Goal: Communication & Community: Answer question/provide support

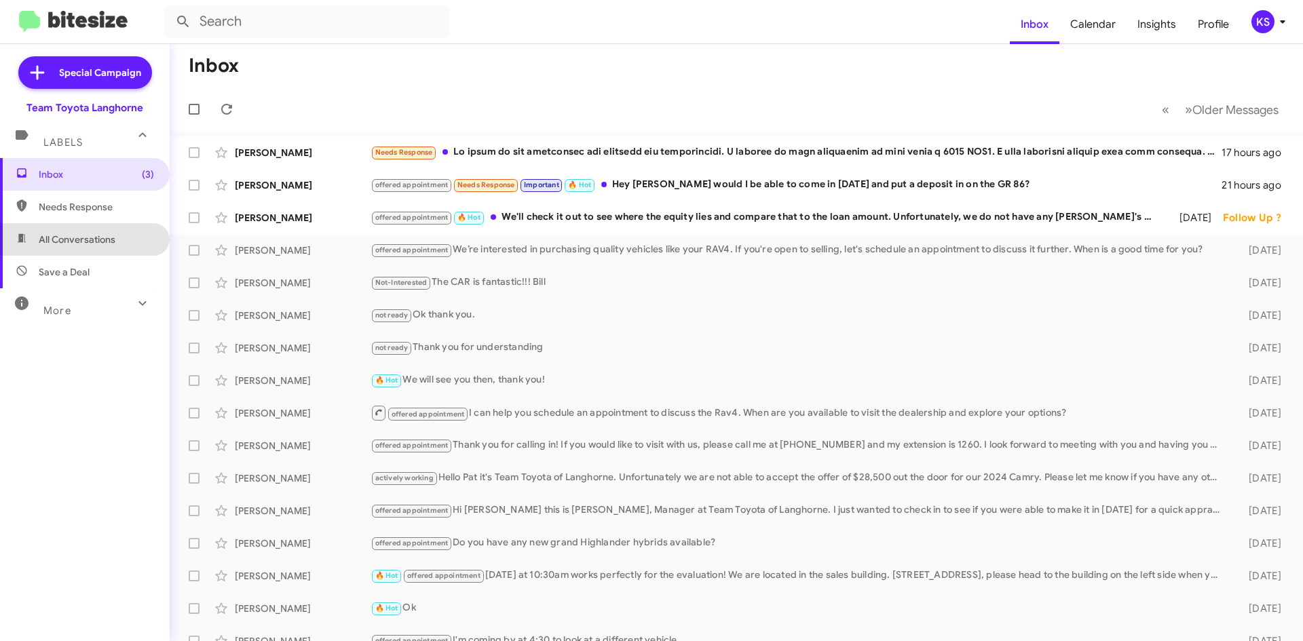
click at [103, 240] on span "All Conversations" at bounding box center [77, 240] width 77 height 14
type input "in:all-conversations"
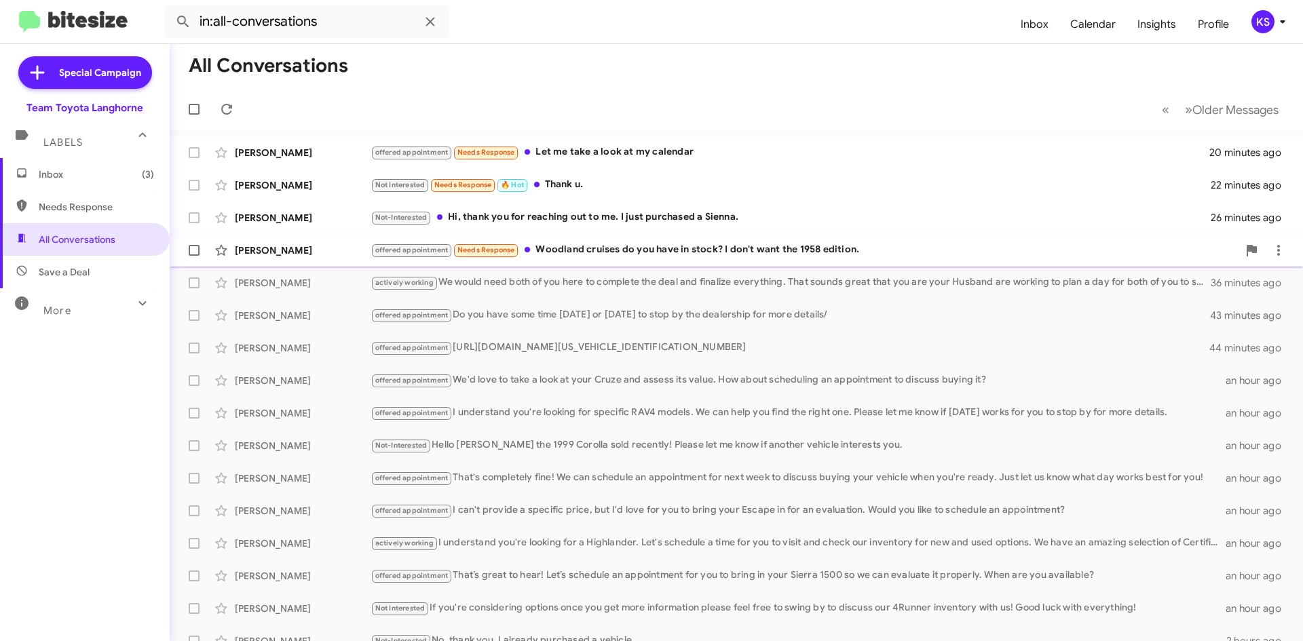
click at [682, 258] on div "offered appointment Needs Response Woodland cruises do you have in stock? I don…" at bounding box center [803, 250] width 867 height 16
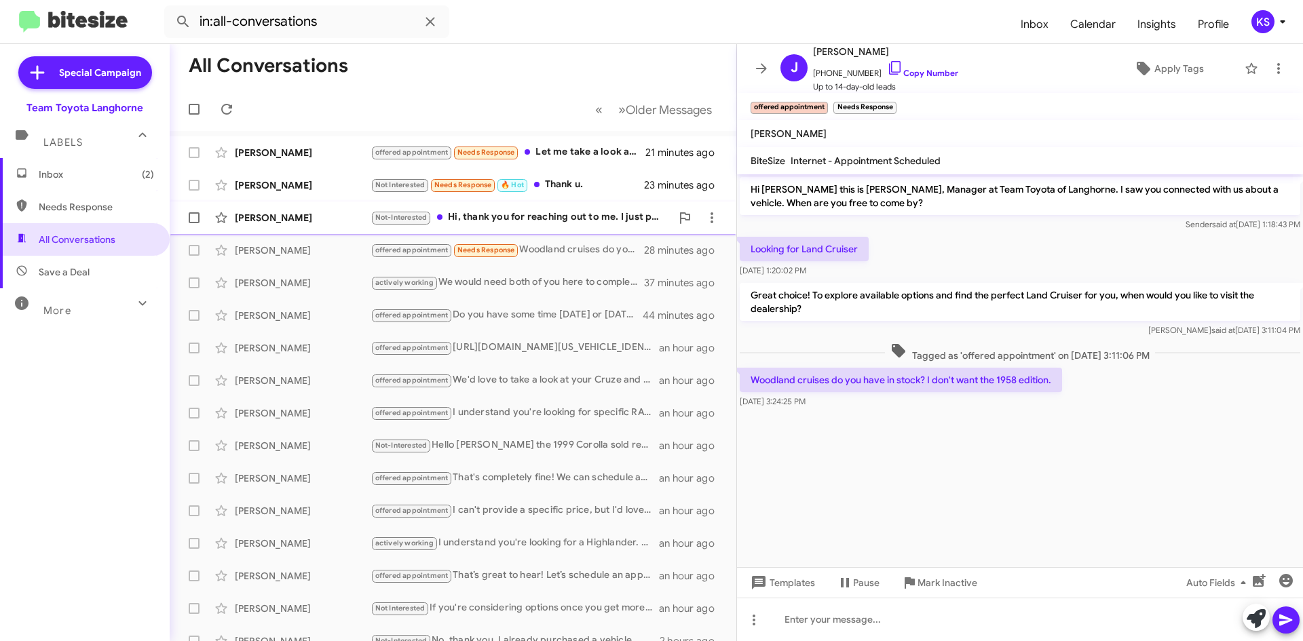
click at [548, 213] on div "Not-Interested Hi, thank you for reaching out to me. I just purchased a Sienna." at bounding box center [520, 218] width 301 height 16
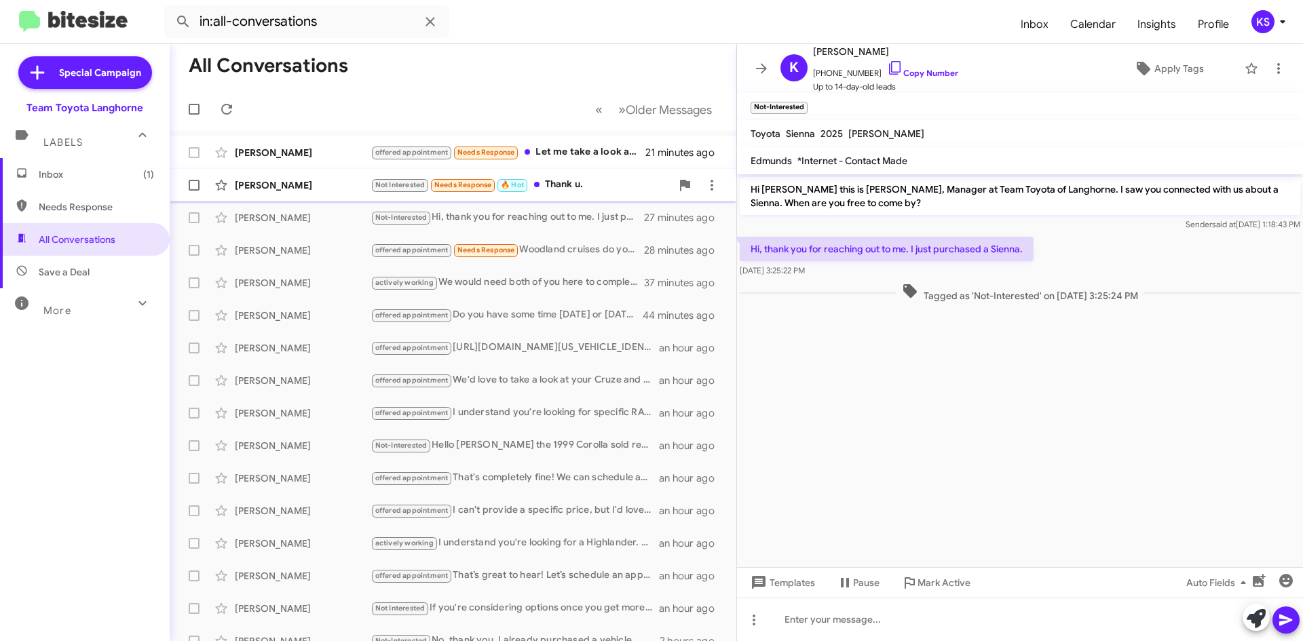
click at [535, 181] on div "Not Interested Needs Response 🔥 Hot Thank u." at bounding box center [520, 185] width 301 height 16
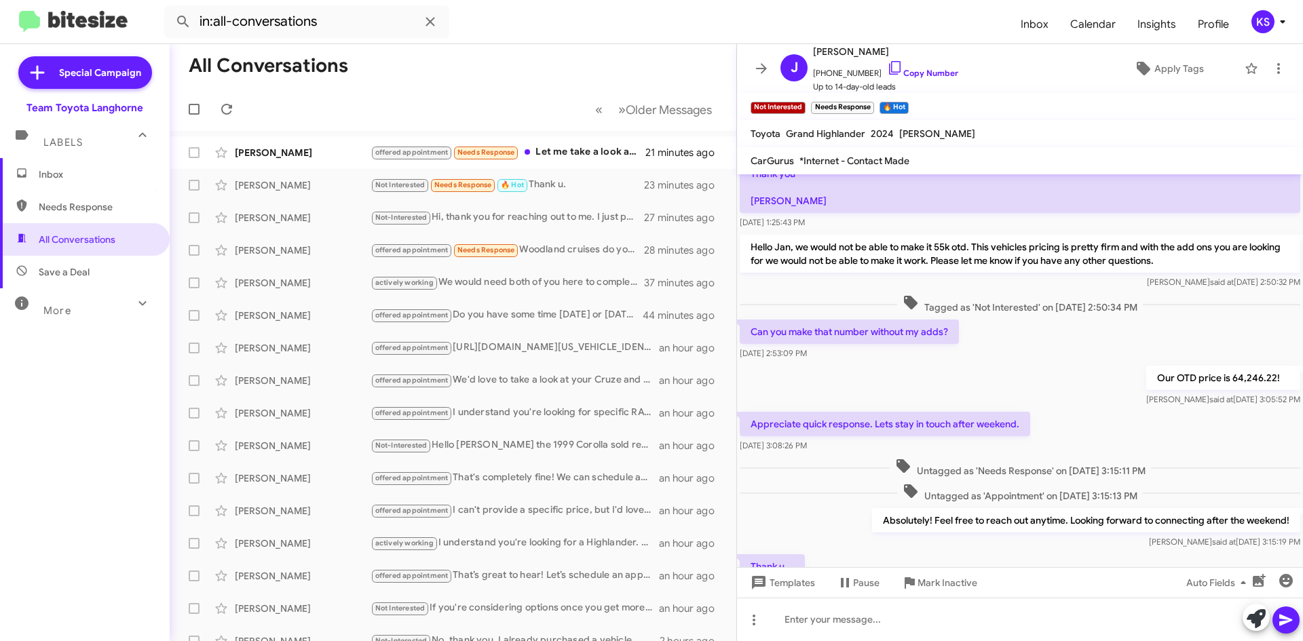
scroll to position [35, 0]
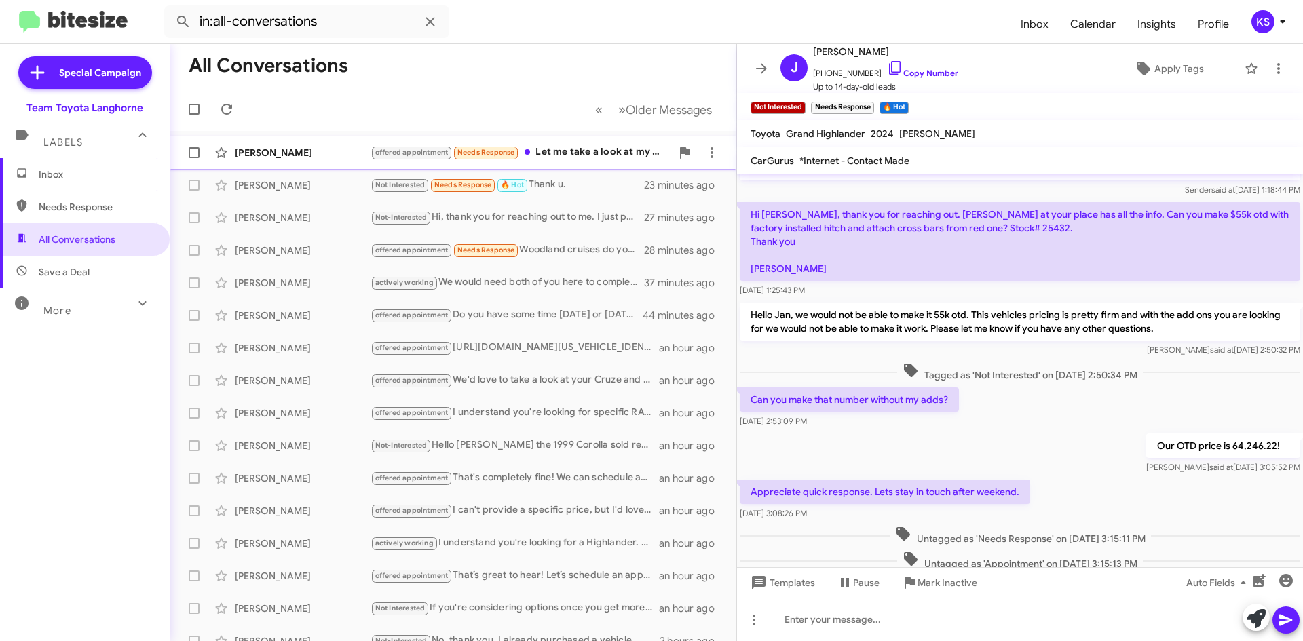
click at [590, 161] on div "[PERSON_NAME] offered appointment Needs Response Let me take a look at my calen…" at bounding box center [452, 152] width 545 height 27
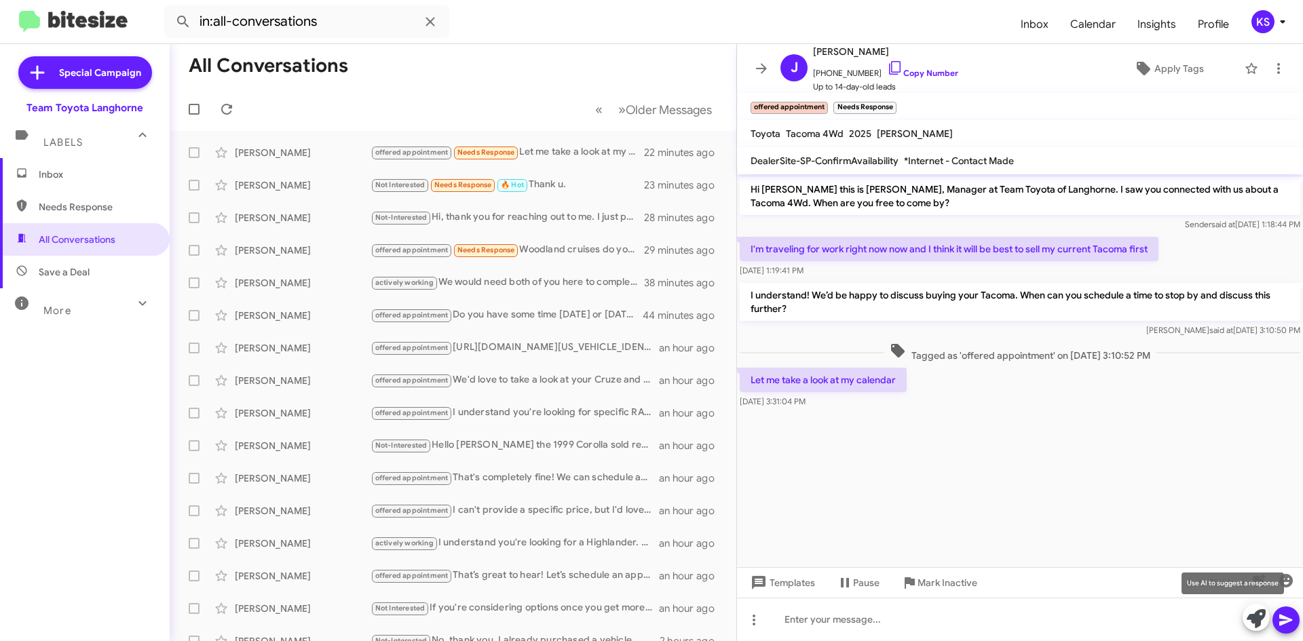
click at [1259, 623] on icon at bounding box center [1255, 618] width 19 height 19
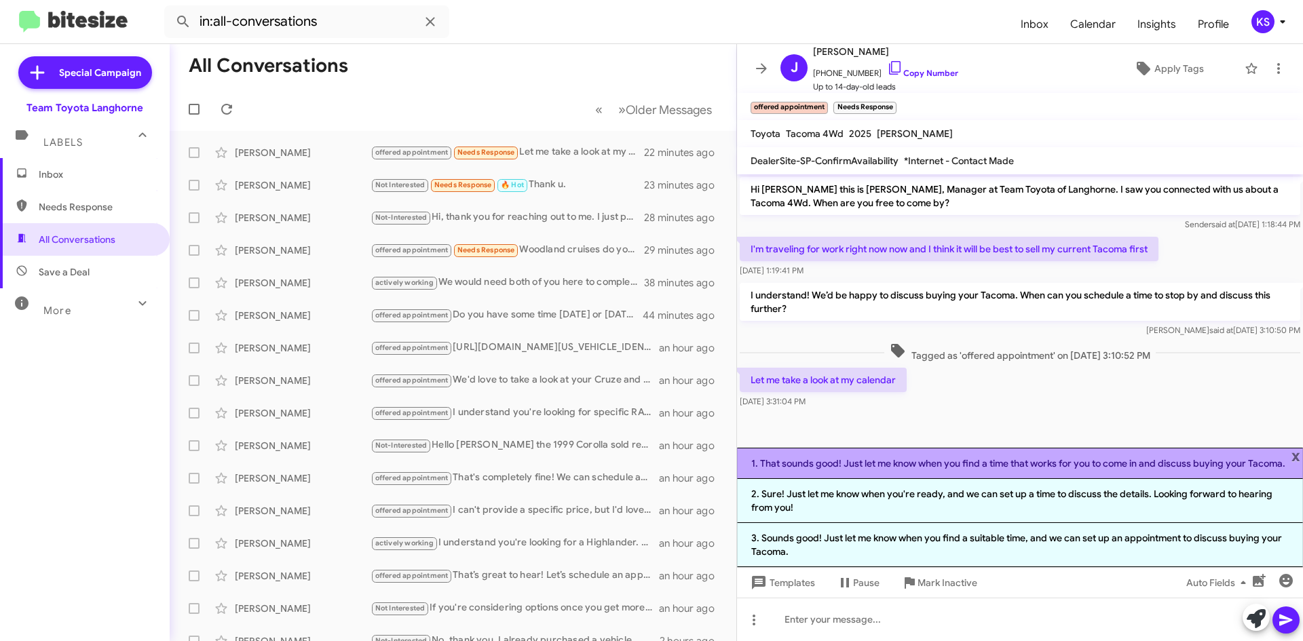
click at [885, 462] on li "1. That sounds good! Just let me know when you find a time that works for you t…" at bounding box center [1020, 463] width 566 height 31
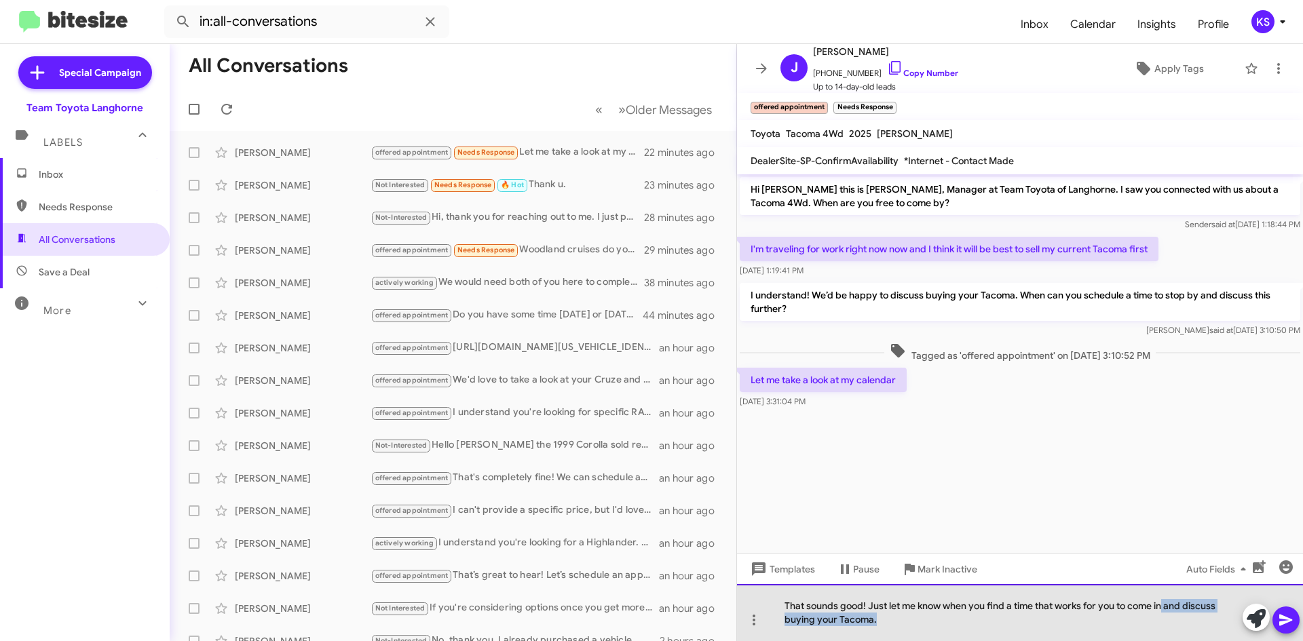
drag, startPoint x: 919, startPoint y: 627, endPoint x: 1230, endPoint y: 592, distance: 312.0
click at [1168, 606] on div "That sounds good! Just let me know when you find a time that works for you to c…" at bounding box center [1020, 612] width 566 height 57
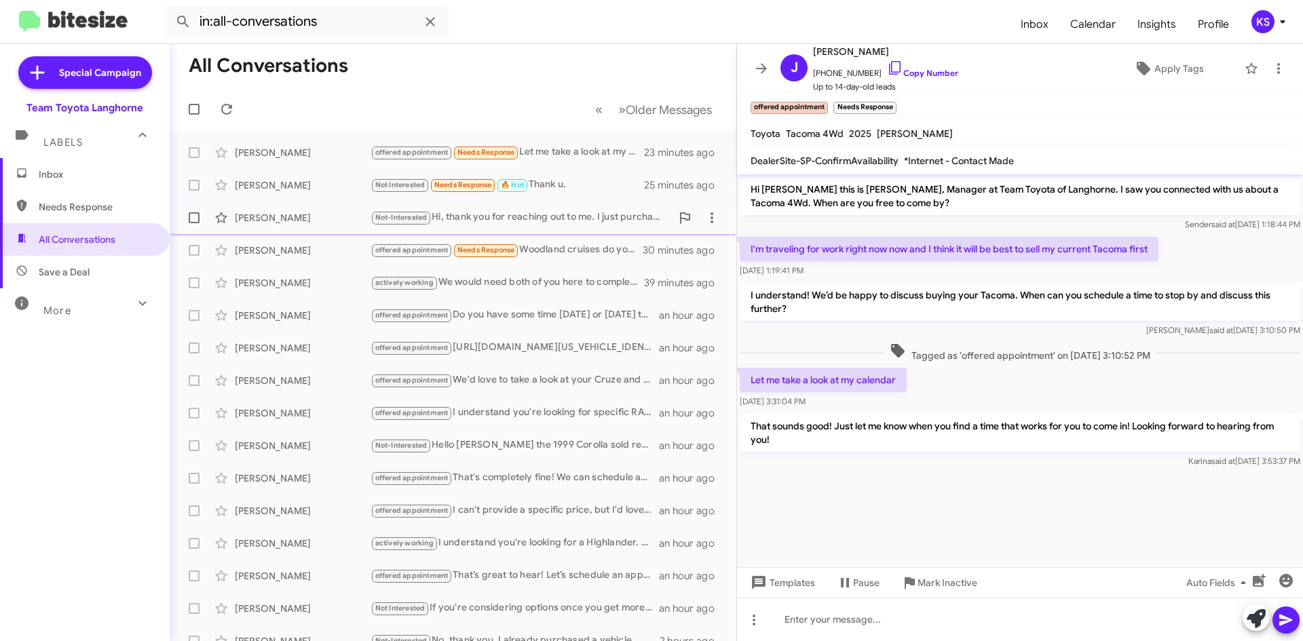
drag, startPoint x: 588, startPoint y: 246, endPoint x: 597, endPoint y: 229, distance: 18.5
click at [588, 245] on div "offered appointment Needs Response Woodland cruises do you have in stock? I don…" at bounding box center [506, 250] width 273 height 16
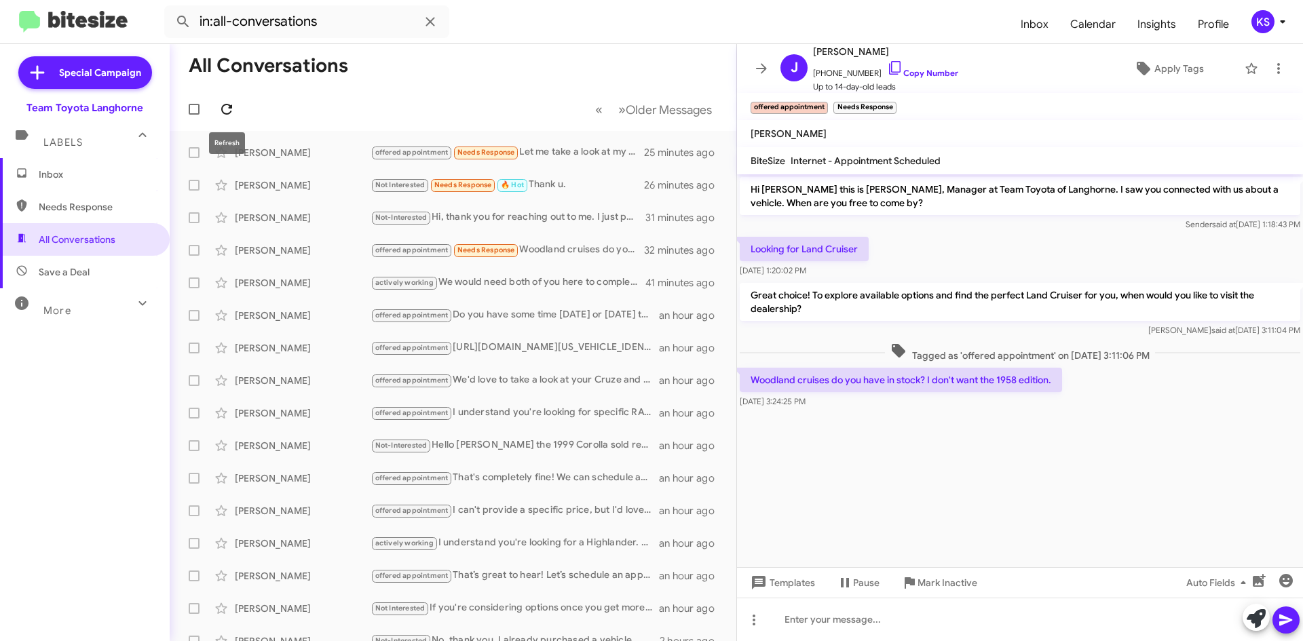
click at [219, 106] on icon at bounding box center [226, 109] width 16 height 16
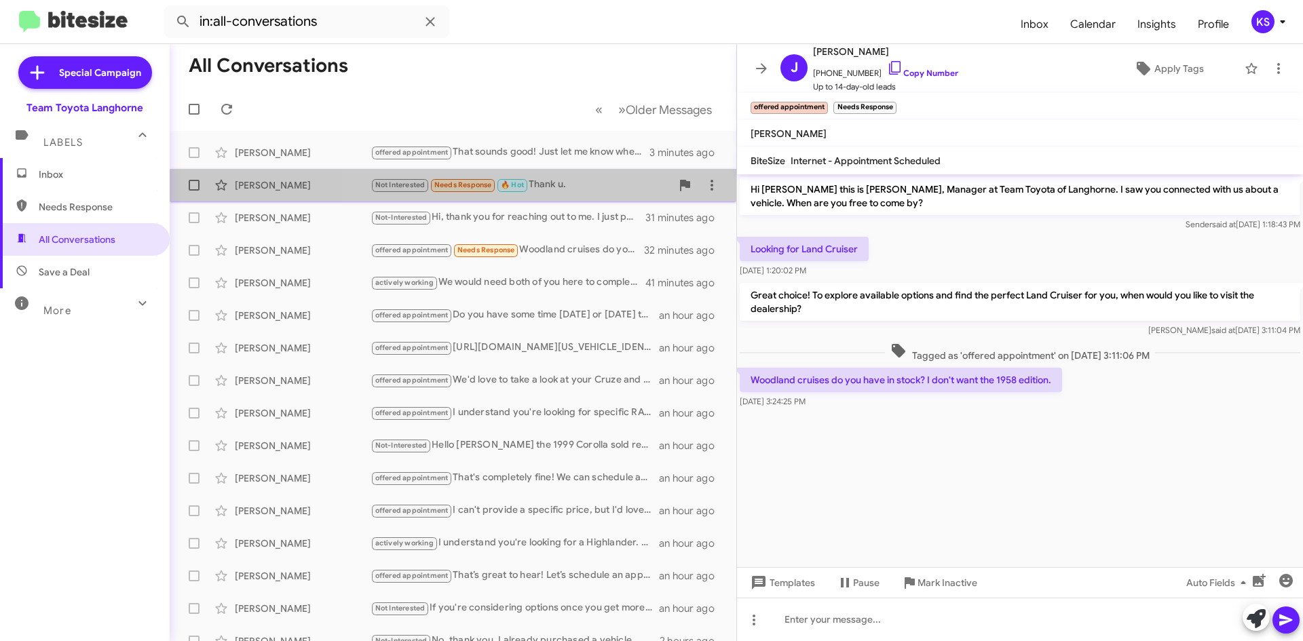
click at [567, 193] on div "[PERSON_NAME] Not Interested Needs Response 🔥 Hot Thank u. 26 minutes ago" at bounding box center [452, 185] width 545 height 27
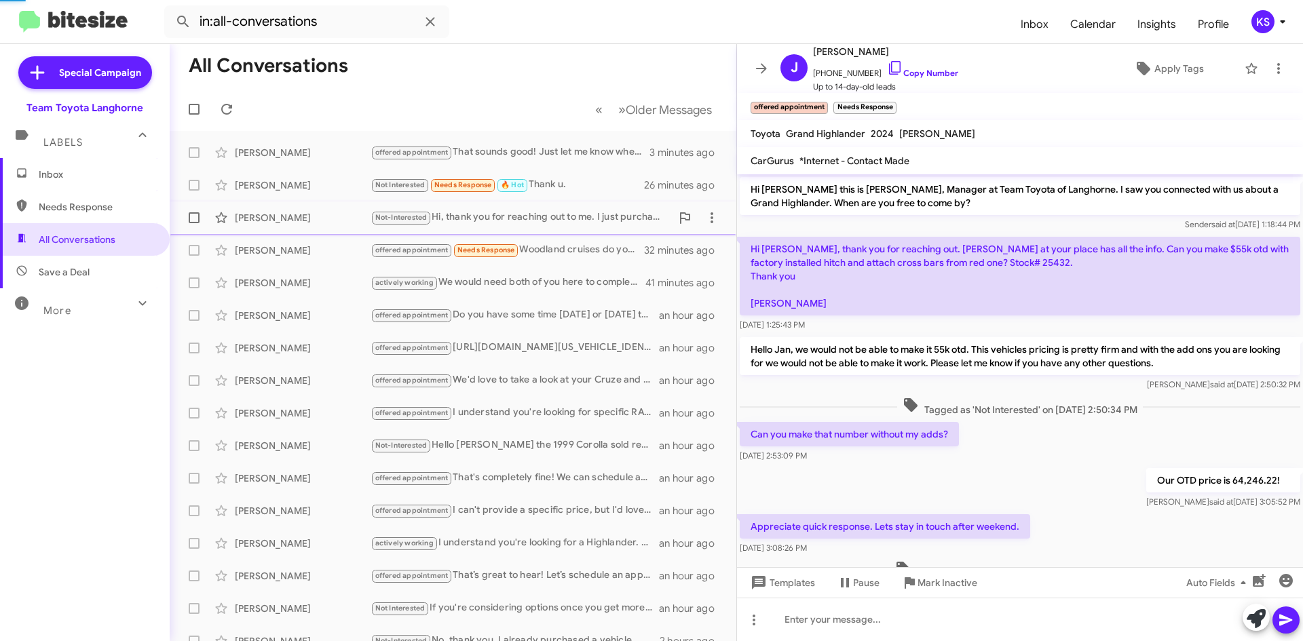
scroll to position [170, 0]
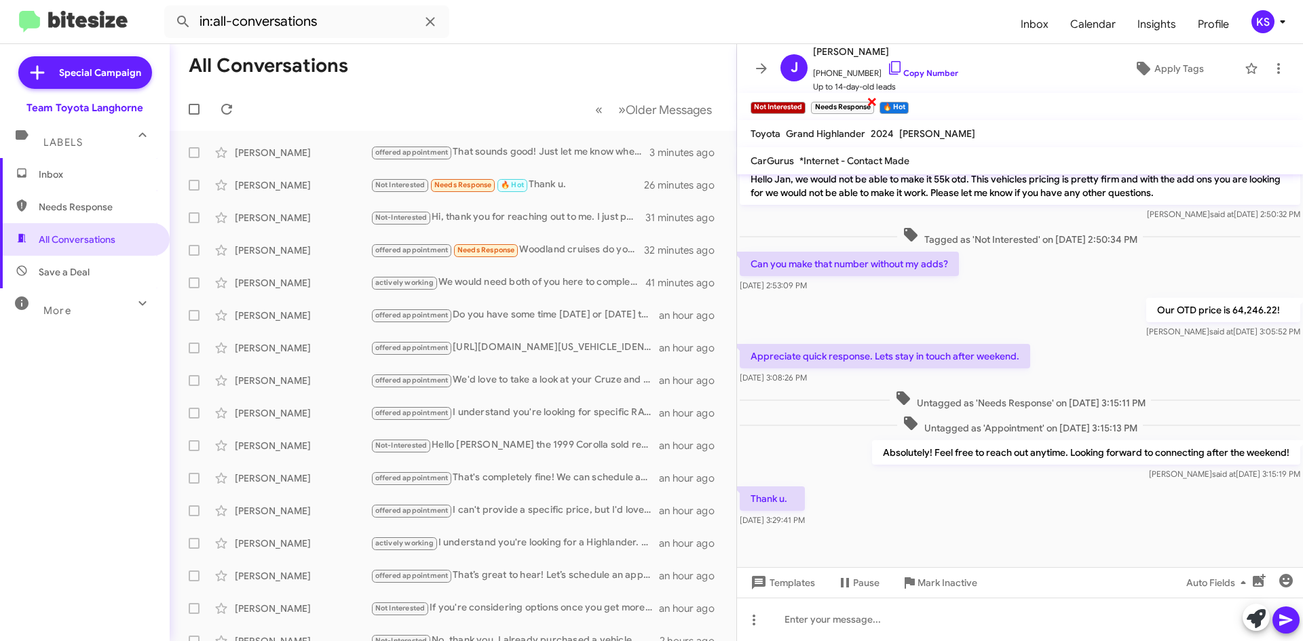
click at [873, 99] on span "×" at bounding box center [871, 101] width 11 height 16
click at [802, 100] on span "×" at bounding box center [803, 101] width 11 height 16
click at [579, 243] on div "offered appointment Needs Response Woodland cruises do you have in stock? I don…" at bounding box center [520, 250] width 301 height 16
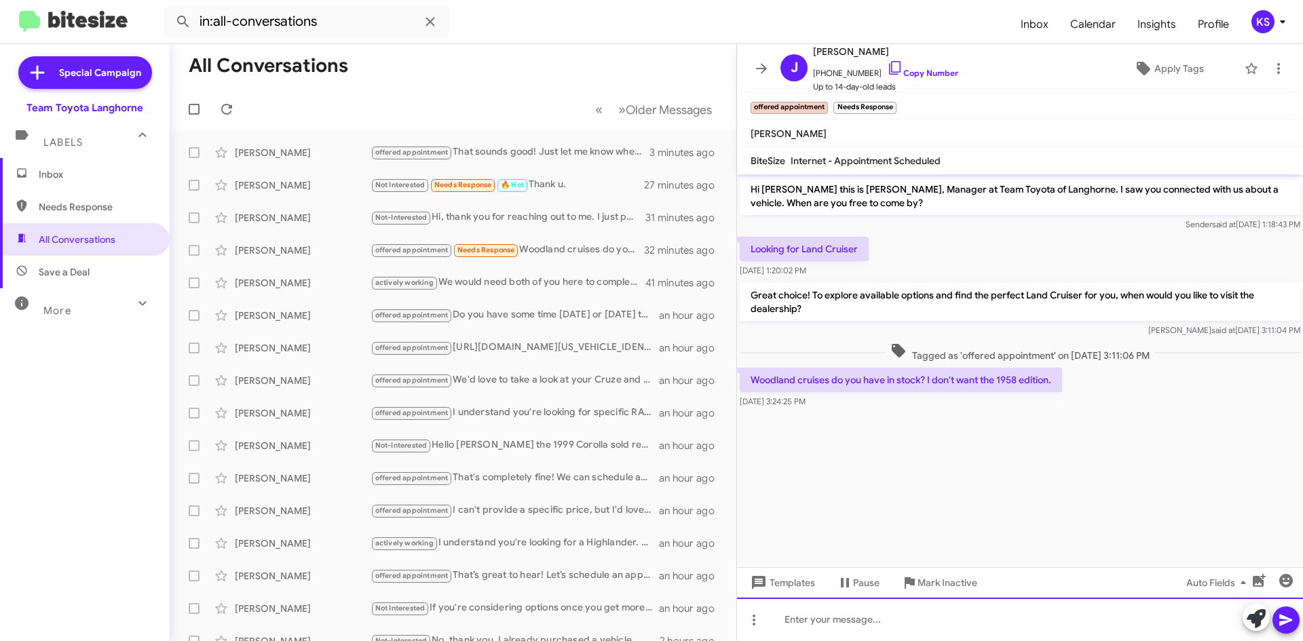
click at [856, 627] on div at bounding box center [1020, 619] width 566 height 43
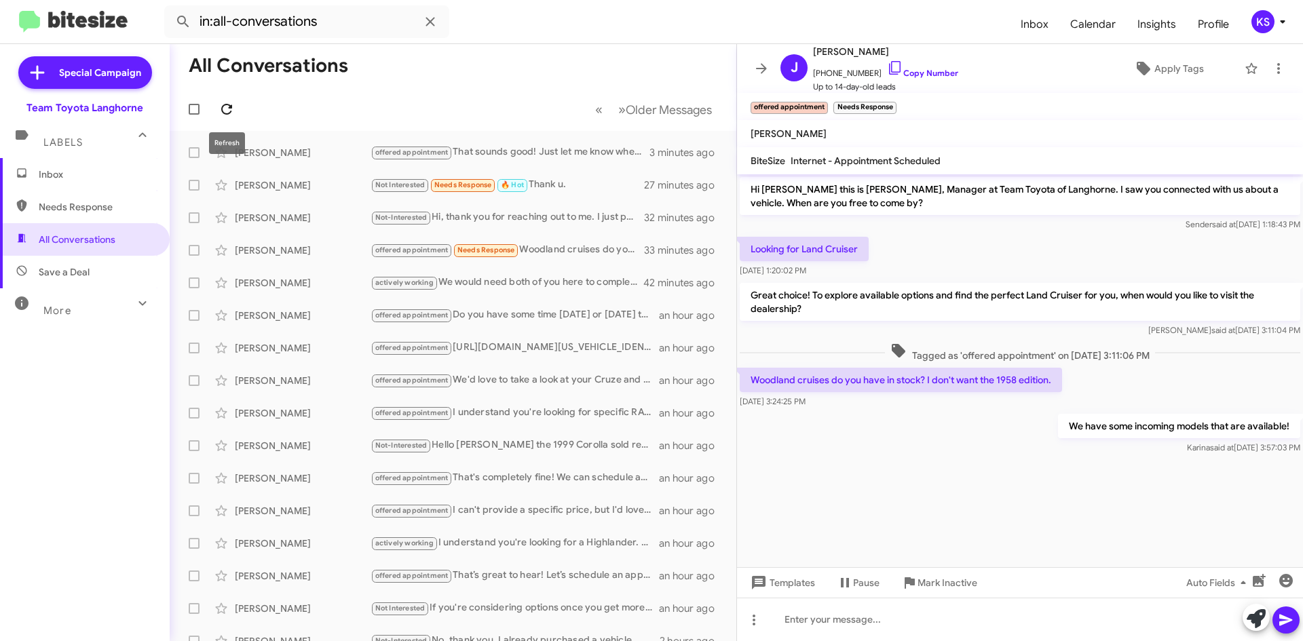
click at [233, 109] on icon at bounding box center [226, 109] width 16 height 16
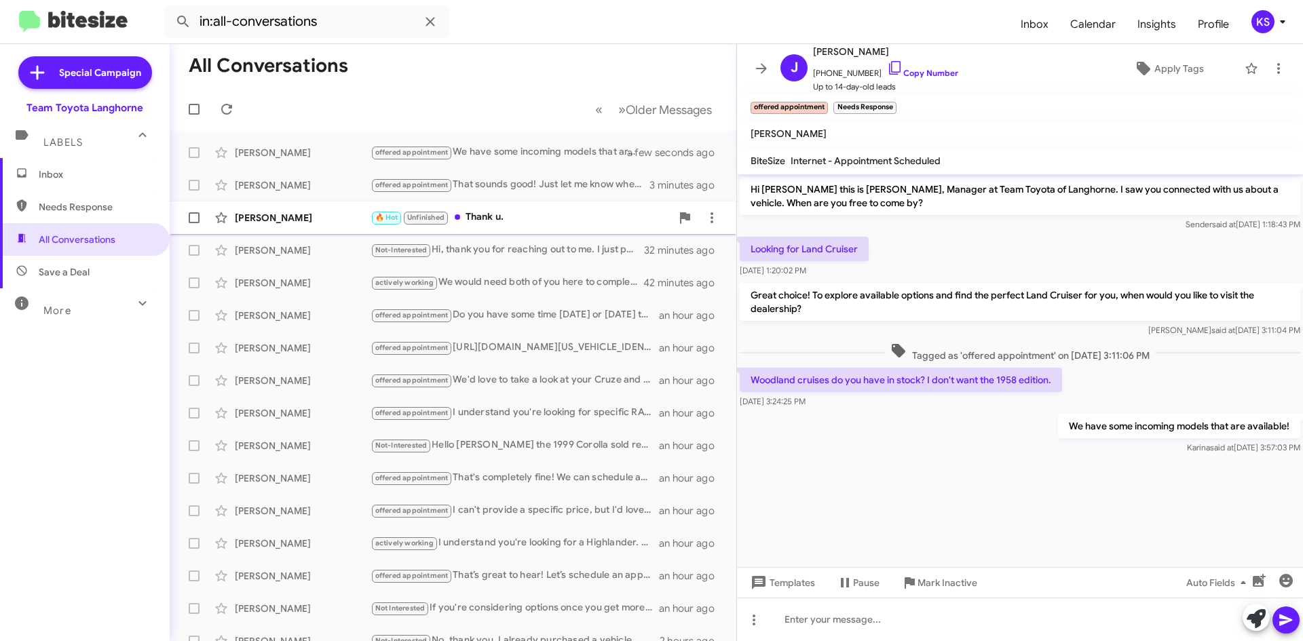
click at [554, 223] on div "🔥 Hot Unfinished Thank u." at bounding box center [520, 218] width 301 height 16
